Goal: Find specific page/section: Find specific page/section

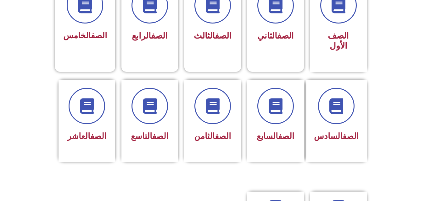
scroll to position [214, 0]
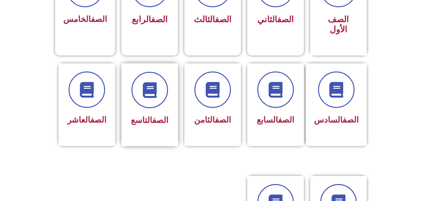
click at [133, 117] on div "الصف التاسع" at bounding box center [150, 120] width 40 height 15
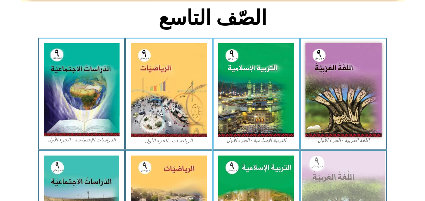
scroll to position [151, 0]
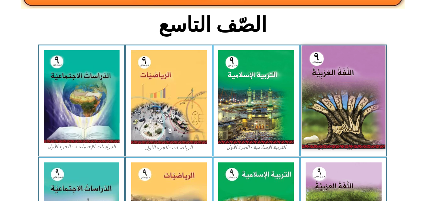
click at [348, 119] on img at bounding box center [343, 97] width 84 height 103
click at [330, 110] on img at bounding box center [343, 97] width 84 height 103
click at [323, 65] on img at bounding box center [343, 97] width 84 height 103
click at [324, 66] on img at bounding box center [343, 97] width 84 height 103
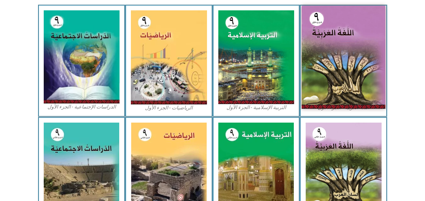
scroll to position [176, 0]
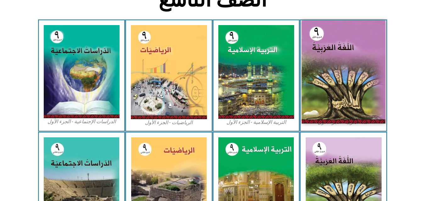
click at [329, 69] on img at bounding box center [343, 71] width 84 height 103
click at [348, 107] on img at bounding box center [343, 71] width 84 height 103
drag, startPoint x: 348, startPoint y: 107, endPoint x: 342, endPoint y: 94, distance: 14.9
click at [342, 94] on img at bounding box center [343, 71] width 84 height 103
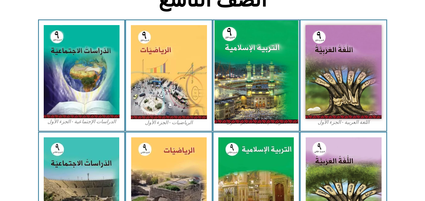
click at [238, 57] on img at bounding box center [256, 71] width 84 height 103
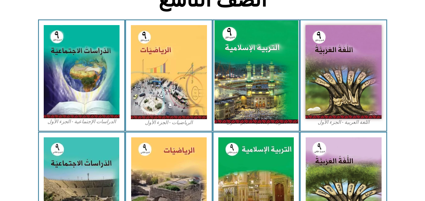
click at [238, 57] on img at bounding box center [256, 71] width 84 height 103
drag, startPoint x: 238, startPoint y: 57, endPoint x: 222, endPoint y: 49, distance: 18.3
click at [222, 49] on img at bounding box center [256, 71] width 84 height 103
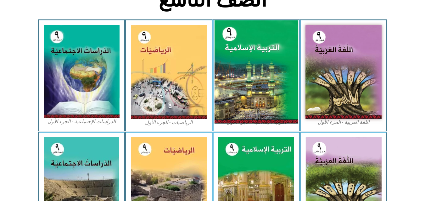
click at [222, 49] on img at bounding box center [256, 71] width 84 height 103
click at [228, 53] on img at bounding box center [256, 71] width 84 height 103
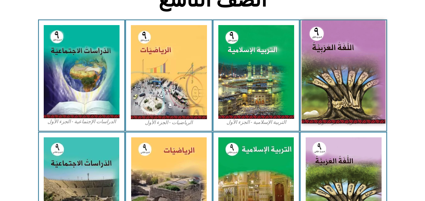
click at [319, 102] on img at bounding box center [343, 71] width 84 height 103
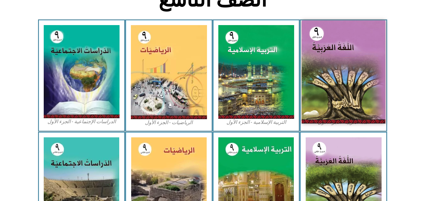
click at [319, 102] on img at bounding box center [343, 71] width 84 height 103
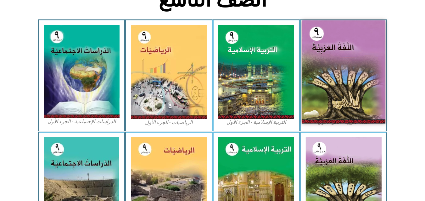
click at [319, 102] on img at bounding box center [343, 71] width 84 height 103
click at [319, 109] on img at bounding box center [343, 71] width 84 height 103
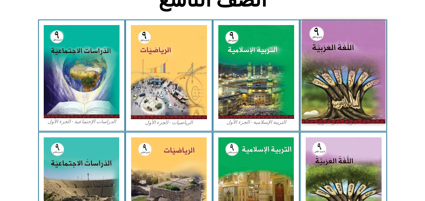
drag, startPoint x: 326, startPoint y: 113, endPoint x: 316, endPoint y: 34, distance: 80.1
click at [316, 34] on img at bounding box center [343, 71] width 84 height 103
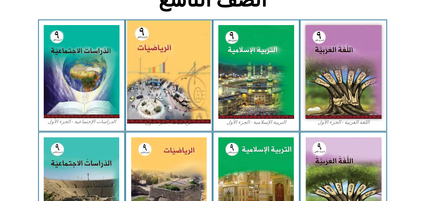
click at [139, 71] on img at bounding box center [169, 71] width 84 height 103
click at [139, 81] on img at bounding box center [169, 71] width 84 height 103
click at [139, 82] on img at bounding box center [169, 71] width 84 height 103
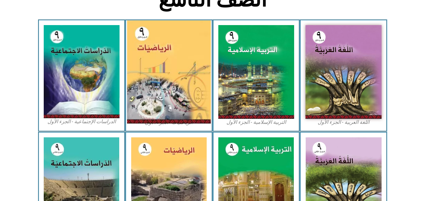
click at [139, 82] on img at bounding box center [169, 71] width 84 height 103
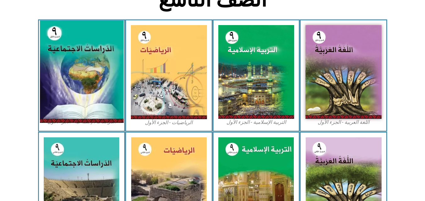
click at [85, 78] on img at bounding box center [82, 72] width 84 height 103
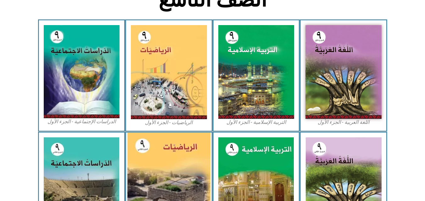
drag, startPoint x: 85, startPoint y: 78, endPoint x: 206, endPoint y: 143, distance: 137.5
click at [206, 143] on div "الصّف التاسع اللغة العربية - الجزء الأول​ التربية [DEMOGRAPHIC_DATA] - الجزء ال…" at bounding box center [212, 119] width 425 height 476
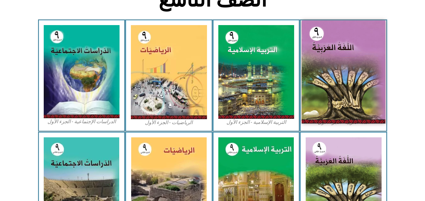
click at [346, 106] on img at bounding box center [343, 71] width 84 height 103
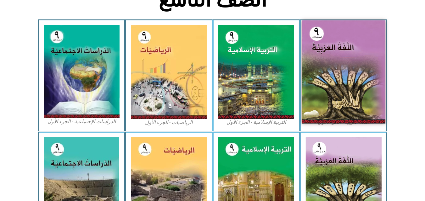
click at [346, 106] on img at bounding box center [343, 71] width 84 height 103
drag, startPoint x: 346, startPoint y: 106, endPoint x: 309, endPoint y: 64, distance: 56.1
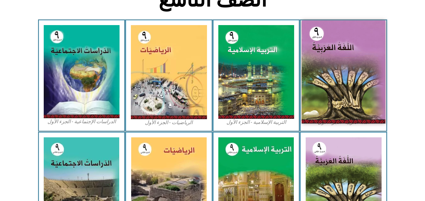
click at [309, 64] on img at bounding box center [343, 71] width 84 height 103
click at [323, 69] on img at bounding box center [343, 71] width 84 height 103
drag, startPoint x: 323, startPoint y: 69, endPoint x: 354, endPoint y: 59, distance: 32.8
click at [354, 59] on img at bounding box center [343, 71] width 84 height 103
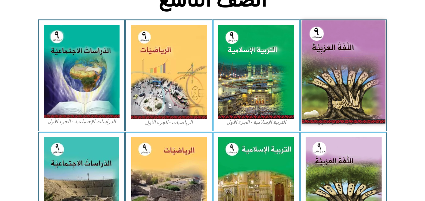
click at [354, 59] on img at bounding box center [343, 71] width 84 height 103
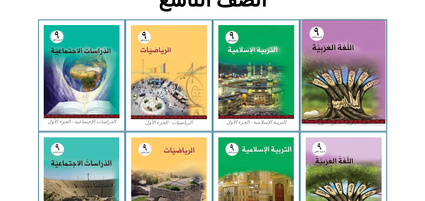
click at [354, 59] on img at bounding box center [343, 71] width 84 height 103
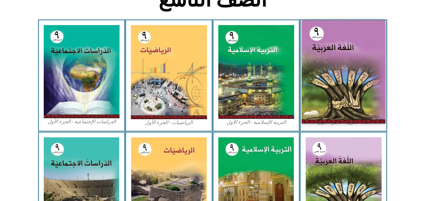
click at [354, 59] on img at bounding box center [343, 71] width 84 height 103
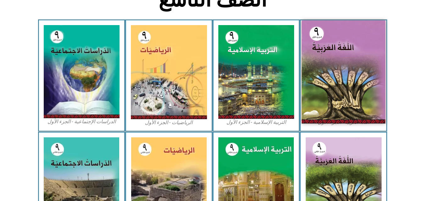
click at [354, 59] on img at bounding box center [343, 71] width 84 height 103
click at [343, 55] on img at bounding box center [343, 71] width 84 height 103
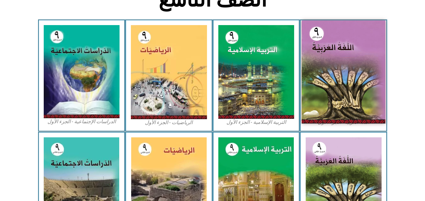
click at [343, 55] on img at bounding box center [343, 71] width 84 height 103
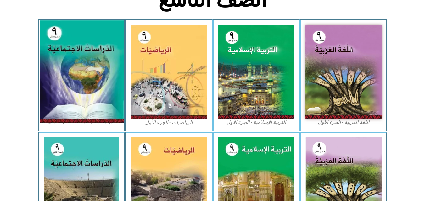
drag, startPoint x: 125, startPoint y: 62, endPoint x: 112, endPoint y: 63, distance: 13.2
click at [112, 63] on div "الدراسات الإجتماعية - الجزء الأول​" at bounding box center [81, 75] width 87 height 112
click at [112, 63] on img at bounding box center [82, 72] width 84 height 103
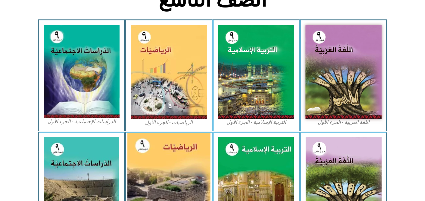
click at [147, 172] on img at bounding box center [168, 185] width 83 height 104
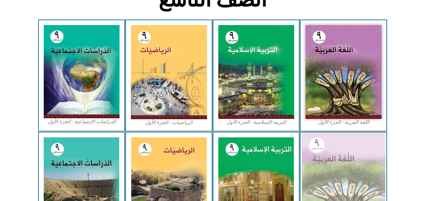
click at [331, 155] on img at bounding box center [343, 184] width 84 height 102
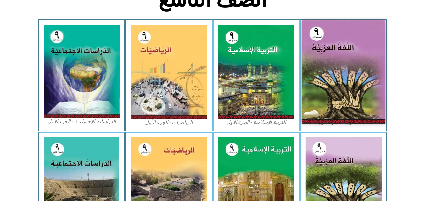
click at [371, 76] on img at bounding box center [343, 71] width 84 height 103
click at [371, 77] on img at bounding box center [343, 71] width 84 height 103
click at [374, 77] on img at bounding box center [343, 71] width 84 height 103
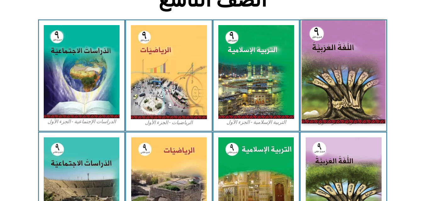
click at [374, 77] on img at bounding box center [343, 71] width 84 height 103
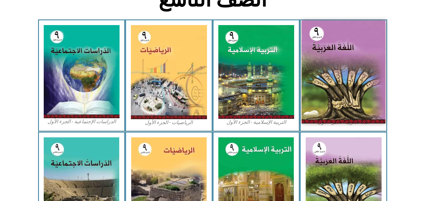
click at [374, 77] on img at bounding box center [343, 71] width 84 height 103
click at [360, 71] on img at bounding box center [343, 71] width 84 height 103
click at [360, 72] on img at bounding box center [343, 71] width 84 height 103
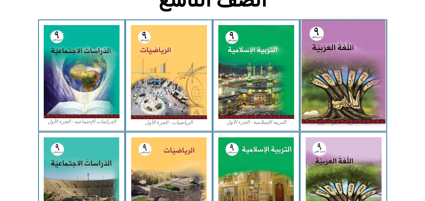
click at [360, 72] on img at bounding box center [343, 71] width 84 height 103
click at [350, 64] on img at bounding box center [343, 71] width 84 height 103
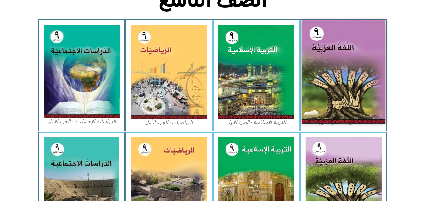
click at [350, 64] on img at bounding box center [343, 71] width 84 height 103
click at [349, 64] on img at bounding box center [343, 71] width 84 height 103
